Goal: Task Accomplishment & Management: Complete application form

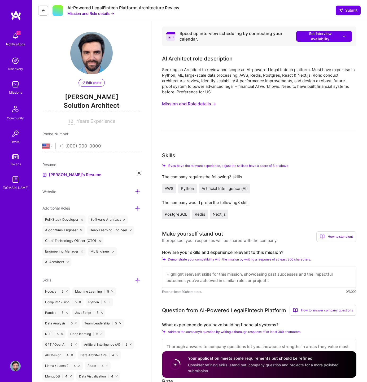
select select "US"
click at [194, 276] on textarea at bounding box center [259, 276] width 194 height 21
paste textarea "Over the last 12 years, I have worked on multiple projects leveraging AI to opt…"
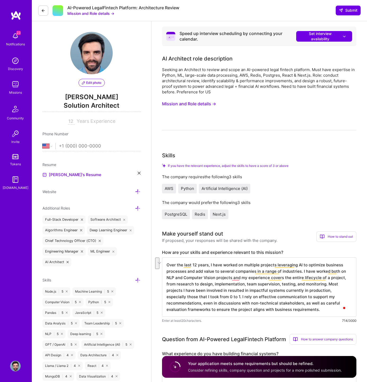
drag, startPoint x: 300, startPoint y: 271, endPoint x: 243, endPoint y: 278, distance: 57.4
click at [243, 278] on textarea "Over the last 12 years, I have worked on multiple projects leveraging AI to opt…" at bounding box center [259, 286] width 194 height 59
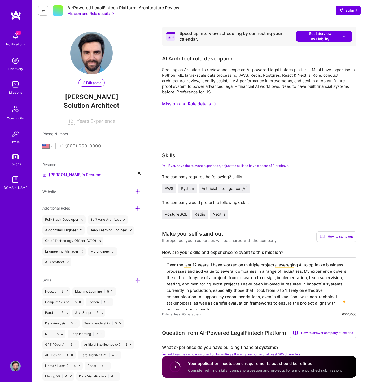
click at [212, 284] on textarea "Over the last 12 years, I have worked on multiple projects leveraging AI to opt…" at bounding box center [259, 283] width 194 height 53
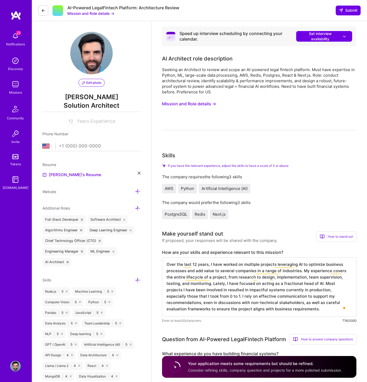
scroll to position [1, 0]
click at [282, 309] on textarea "Over the last 12 years, I have worked on multiple projects leveraging AI to opt…" at bounding box center [259, 286] width 194 height 59
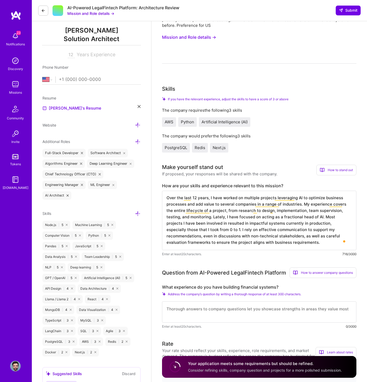
scroll to position [27, 0]
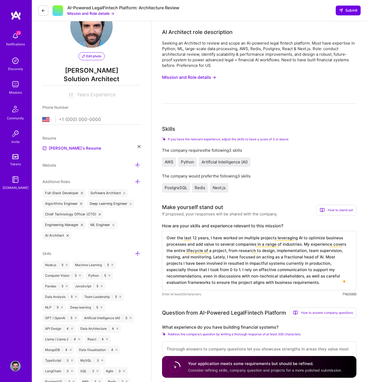
type textarea "Over the last 12 years, I have worked on multiple projects leveraging AI to opt…"
click at [87, 79] on span "Solution Architect" at bounding box center [91, 79] width 98 height 11
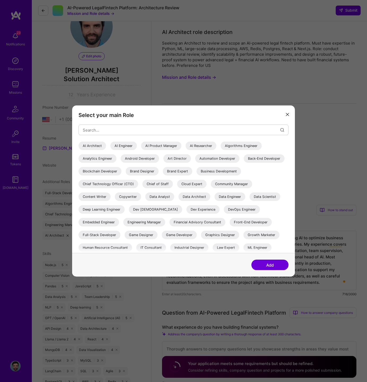
click at [93, 143] on div "AI Architect" at bounding box center [92, 146] width 28 height 8
click at [274, 264] on button "Add" at bounding box center [269, 265] width 37 height 11
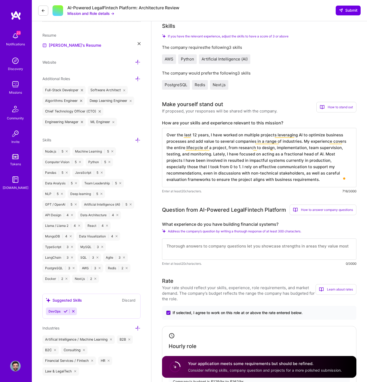
scroll to position [133, 0]
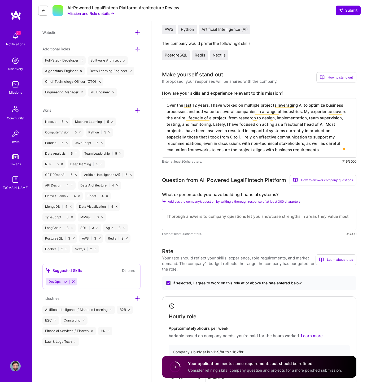
click at [203, 217] on textarea at bounding box center [259, 219] width 194 height 21
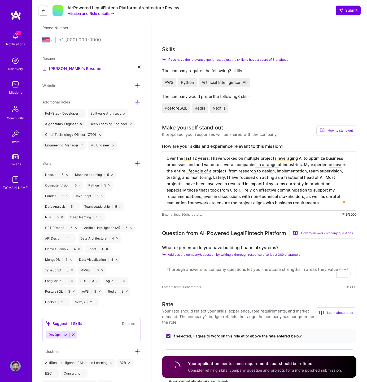
scroll to position [1, 0]
type textarea "M"
click at [216, 274] on textarea "To enrich screen reader interactions, please activate Accessibility in Grammarl…" at bounding box center [259, 272] width 194 height 21
type textarea "I"
type textarea "M"
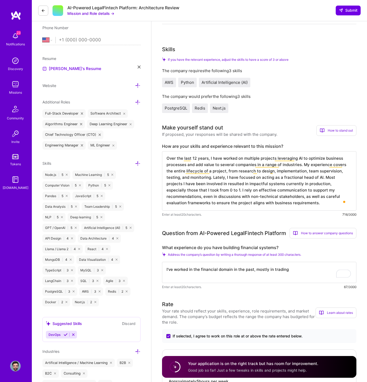
drag, startPoint x: 207, startPoint y: 270, endPoint x: 216, endPoint y: 268, distance: 9.7
click at [216, 268] on textarea "I've worked in the financial domain in the past, mostly in trading" at bounding box center [259, 272] width 194 height 21
click at [260, 269] on textarea "I've worked in the fintech domain in the past, mostly in decision support syste…" at bounding box center [259, 272] width 194 height 21
click at [346, 269] on textarea "I've worked in the fintech domain in the past, mostly in decision support syste…" at bounding box center [259, 272] width 194 height 21
click at [242, 281] on textarea "I've worked in the fintech domain in the past, mostly in decision support syste…" at bounding box center [259, 272] width 194 height 21
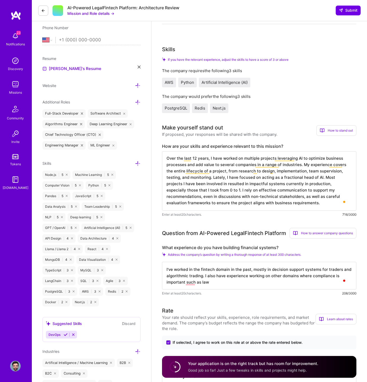
drag, startPoint x: 213, startPoint y: 269, endPoint x: 205, endPoint y: 269, distance: 8.0
click at [205, 269] on textarea "I've worked in the fintech domain in the past, mostly in decision support syste…" at bounding box center [259, 276] width 194 height 28
click at [220, 281] on textarea "I've worked in the financial domain in the past, mostly in decision support sys…" at bounding box center [259, 276] width 194 height 28
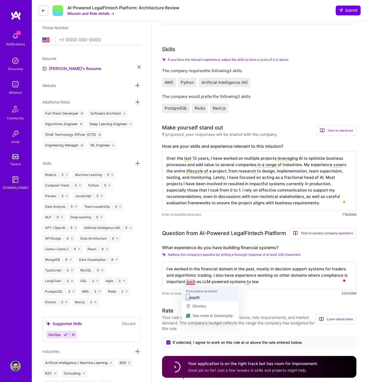
click at [197, 294] on span "Enter at least 20 characters." at bounding box center [182, 293] width 40 height 6
drag, startPoint x: 203, startPoint y: 282, endPoint x: 243, endPoint y: 283, distance: 40.3
click at [243, 283] on textarea "I've worked in the financial domain in the past, mostly in decision support sys…" at bounding box center [259, 276] width 194 height 28
click at [293, 282] on textarea "I've worked in the financial domain in the past, mostly in decision support sys…" at bounding box center [259, 276] width 194 height 28
drag, startPoint x: 203, startPoint y: 281, endPoint x: 240, endPoint y: 282, distance: 37.1
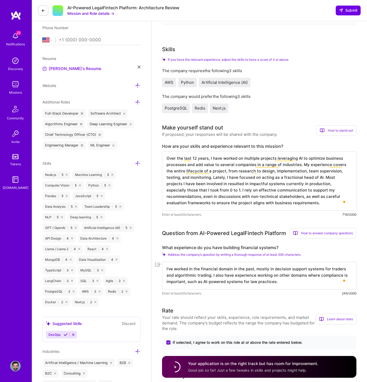
click at [240, 282] on textarea "I've worked in the financial domain in the past, mostly in decision support sys…" at bounding box center [259, 276] width 194 height 28
click at [286, 282] on textarea "I've worked in the financial domain in the past, mostly in decision support sys…" at bounding box center [259, 276] width 194 height 28
type textarea "I've worked in the financial domain in the past, mostly in decision support sys…"
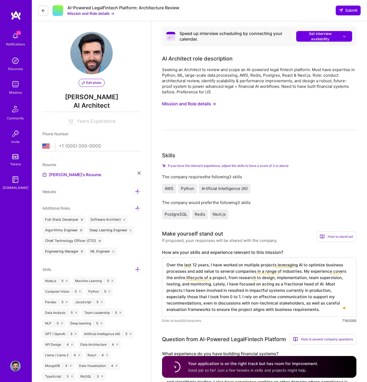
select select "US"
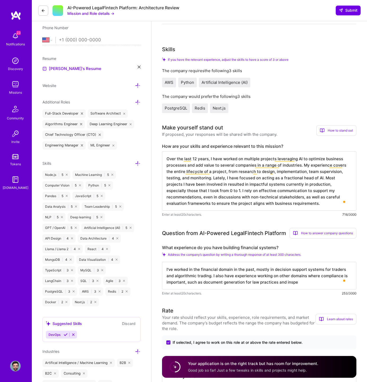
scroll to position [1, 0]
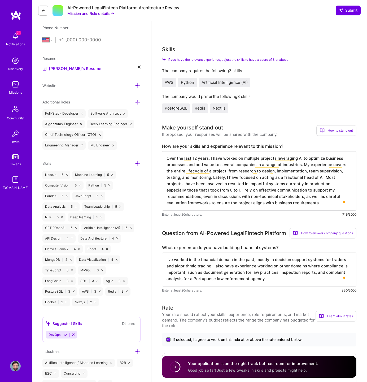
click at [293, 280] on textarea "I've worked in the financial domain in the past, mostly in decision support sys…" at bounding box center [259, 269] width 194 height 34
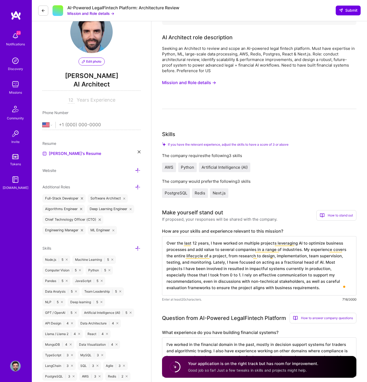
scroll to position [0, 0]
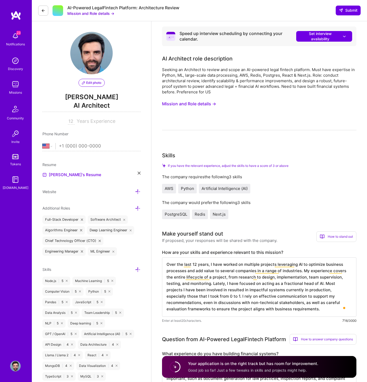
type textarea "I've worked in the financial domain in the past, mostly in decision support sys…"
click at [350, 8] on span "Submit" at bounding box center [348, 10] width 19 height 5
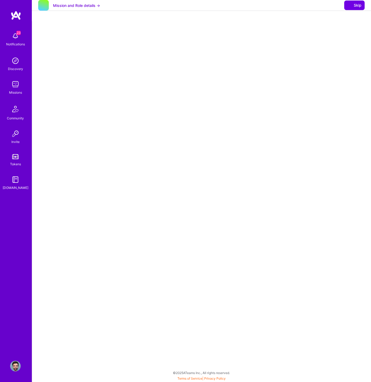
select select "US"
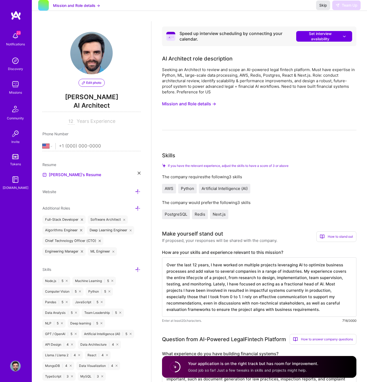
click at [324, 8] on span "Skip" at bounding box center [323, 5] width 8 height 5
click at [319, 8] on span "Skip" at bounding box center [323, 5] width 8 height 5
click at [321, 8] on span "Skip" at bounding box center [323, 5] width 8 height 5
click at [344, 9] on div "Skip Team Up" at bounding box center [338, 6] width 45 height 10
click at [322, 8] on span "Skip" at bounding box center [323, 5] width 8 height 5
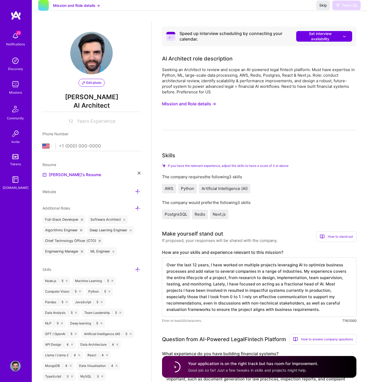
click at [287, 11] on div "Mission and Role details → Skip Team Up" at bounding box center [199, 5] width 335 height 11
click at [346, 34] on icon at bounding box center [344, 37] width 5 height 6
click at [272, 11] on div "Mission and Role details → Skip Team Up" at bounding box center [199, 5] width 335 height 11
click at [341, 8] on div "Skip Team Up" at bounding box center [338, 6] width 45 height 10
click at [320, 8] on span "Skip" at bounding box center [323, 5] width 8 height 5
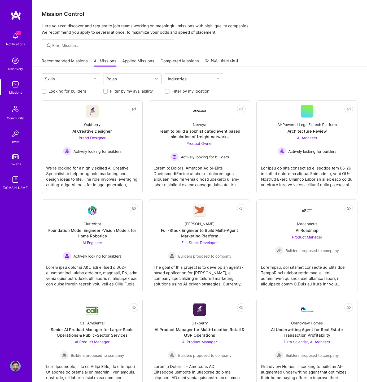
click at [14, 364] on img at bounding box center [15, 366] width 11 height 11
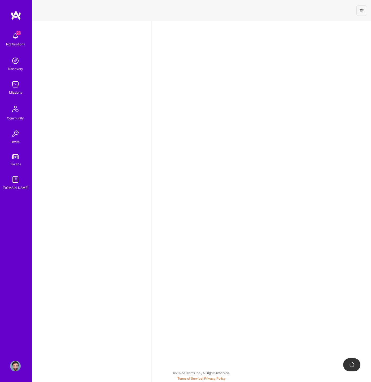
select select "US"
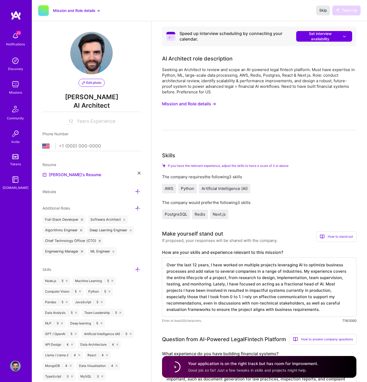
click at [326, 10] on span "Skip" at bounding box center [323, 10] width 8 height 5
click at [324, 8] on span "Skip" at bounding box center [323, 10] width 8 height 5
drag, startPoint x: 340, startPoint y: 11, endPoint x: 335, endPoint y: 21, distance: 10.7
click at [339, 11] on div "Skip Team Up" at bounding box center [338, 11] width 45 height 10
click at [344, 35] on icon at bounding box center [344, 37] width 5 height 6
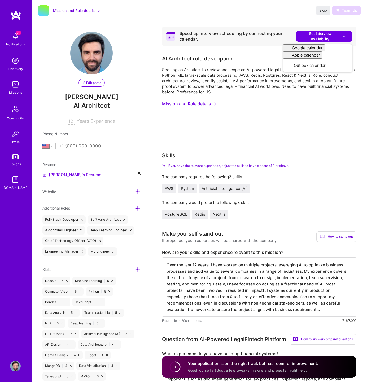
click at [293, 13] on div "Mission and Role details → Skip Team Up" at bounding box center [199, 10] width 335 height 21
click at [324, 10] on span "Skip" at bounding box center [323, 10] width 8 height 5
click at [324, 11] on span "Skip" at bounding box center [323, 10] width 8 height 5
drag, startPoint x: 270, startPoint y: 309, endPoint x: 164, endPoint y: 258, distance: 118.4
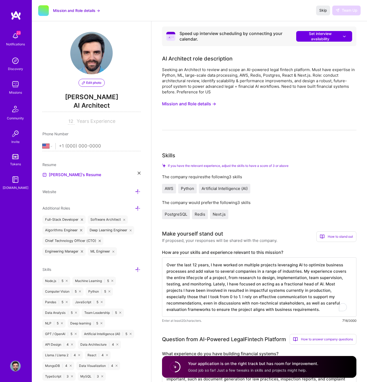
click at [164, 258] on textarea "Over the last 12 years, I have worked on multiple projects leveraging AI to opt…" at bounding box center [259, 286] width 194 height 59
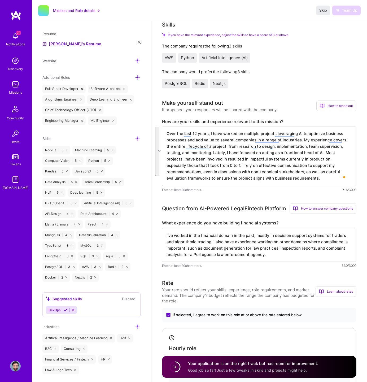
scroll to position [133, 0]
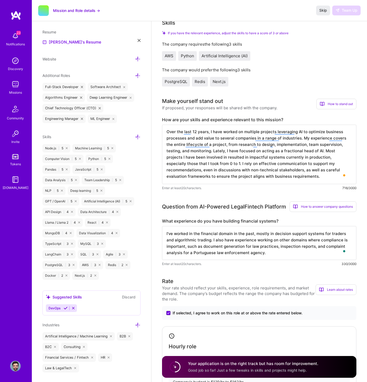
drag, startPoint x: 179, startPoint y: 237, endPoint x: 168, endPoint y: 229, distance: 13.1
click at [168, 229] on textarea "I've worked in the financial domain in the past, mostly in decision support sys…" at bounding box center [259, 243] width 194 height 34
click at [220, 240] on textarea "I've worked in the financial domain in the past, mostly in decision support sys…" at bounding box center [259, 243] width 194 height 34
click at [271, 247] on textarea "I've worked in the financial domain in the past, mostly in decision support sys…" at bounding box center [259, 243] width 194 height 34
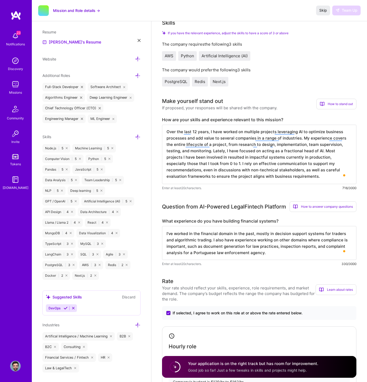
drag, startPoint x: 271, startPoint y: 253, endPoint x: 166, endPoint y: 231, distance: 107.0
click at [165, 231] on textarea "I've worked in the financial domain in the past, mostly in decision support sys…" at bounding box center [259, 243] width 194 height 34
